Goal: Information Seeking & Learning: Learn about a topic

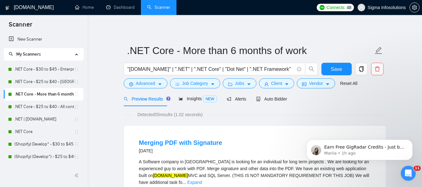
drag, startPoint x: 85, startPoint y: 46, endPoint x: 85, endPoint y: 69, distance: 22.8
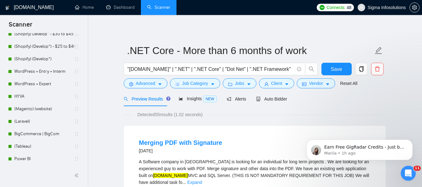
scroll to position [130, 0]
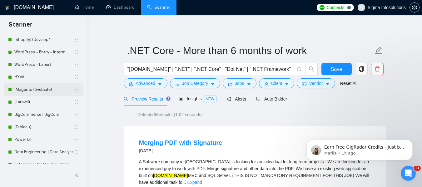
click at [16, 96] on link "(Magento) (website)" at bounding box center [44, 89] width 60 height 12
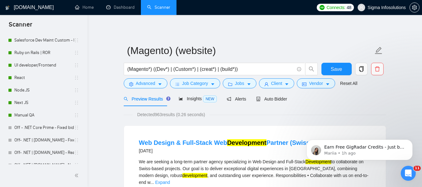
scroll to position [257, 0]
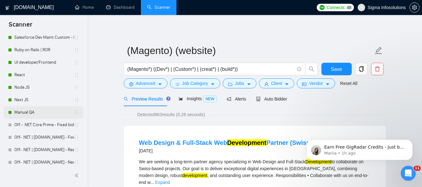
click at [32, 112] on link "Manual QA" at bounding box center [44, 112] width 60 height 12
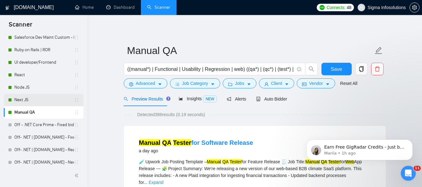
click at [30, 95] on link "Next JS" at bounding box center [44, 100] width 60 height 12
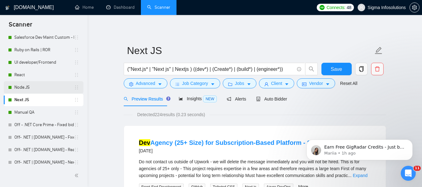
click at [32, 87] on link "Node.JS" at bounding box center [44, 87] width 60 height 12
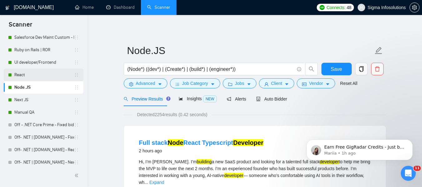
click at [34, 76] on link "React" at bounding box center [44, 75] width 60 height 12
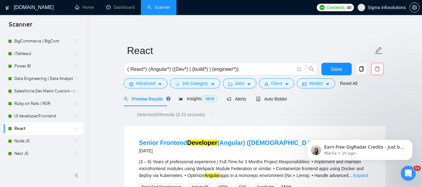
scroll to position [170, 0]
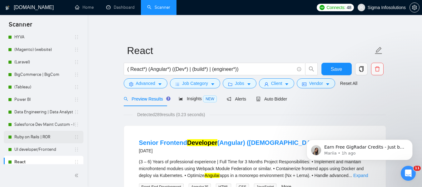
click at [38, 136] on link "Ruby on Rails | ROR" at bounding box center [44, 137] width 60 height 12
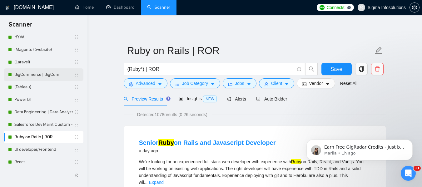
click at [42, 75] on link "BigCommerce | BigCom" at bounding box center [44, 74] width 60 height 12
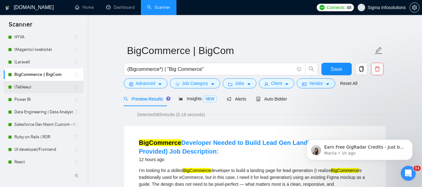
click at [27, 83] on link "(Tableau)" at bounding box center [44, 87] width 60 height 12
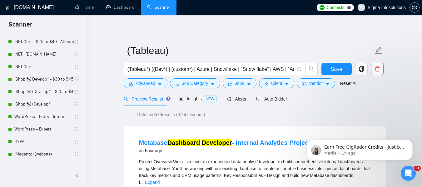
scroll to position [63, 0]
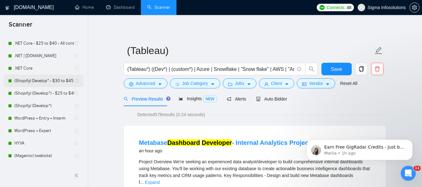
click at [35, 81] on link "(Shopify) Develop* - $30 to $45 Enterprise" at bounding box center [44, 81] width 60 height 12
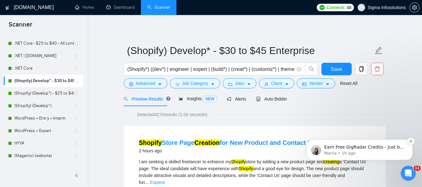
click at [410, 142] on icon "Dismiss notification" at bounding box center [410, 141] width 3 height 3
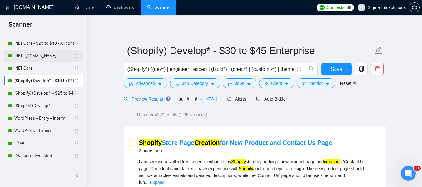
click at [42, 55] on link ".NET | [DOMAIN_NAME]" at bounding box center [44, 56] width 60 height 12
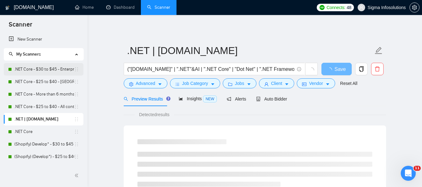
click at [38, 67] on link ".NET Core - $30 to $45 - Enterprise client - ROW" at bounding box center [44, 69] width 60 height 12
